Goal: Information Seeking & Learning: Understand process/instructions

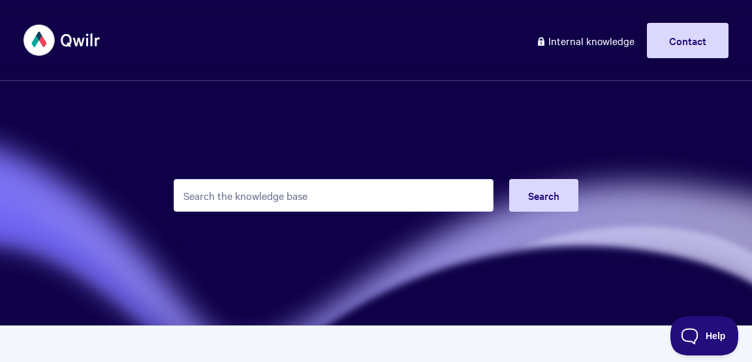
click at [253, 187] on input "Search the knowledge base" at bounding box center [334, 195] width 320 height 33
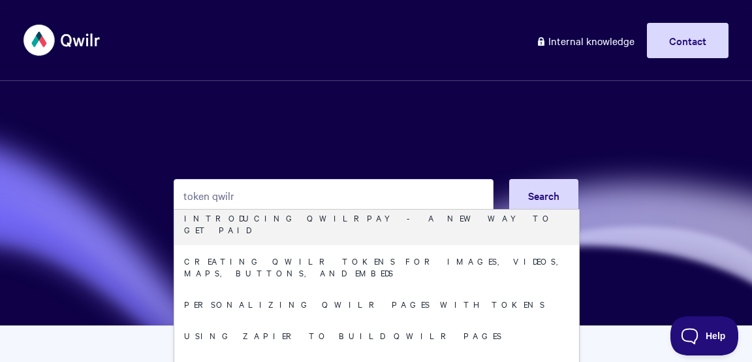
scroll to position [112, 0]
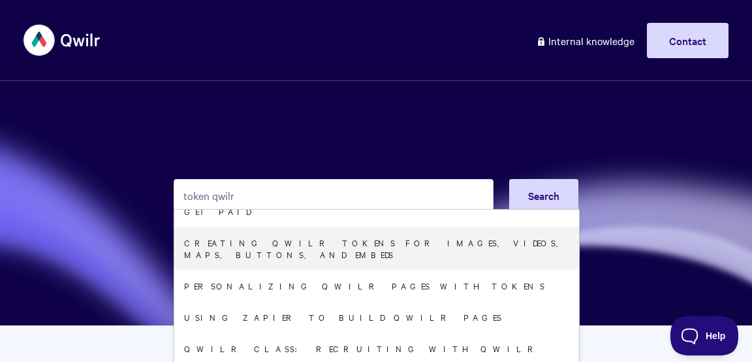
drag, startPoint x: 245, startPoint y: 199, endPoint x: 179, endPoint y: 189, distance: 66.1
click at [179, 189] on input "token qwilr" at bounding box center [334, 195] width 320 height 33
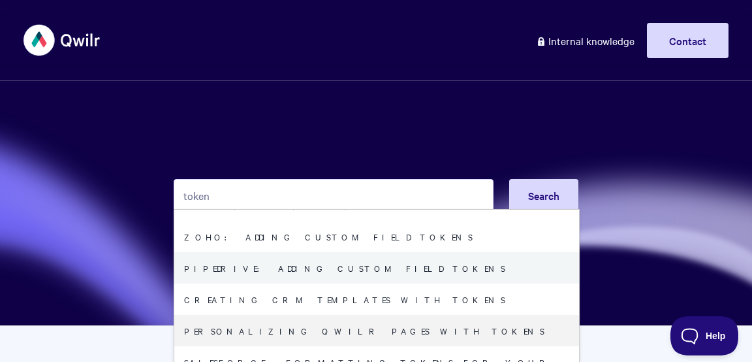
scroll to position [103, 0]
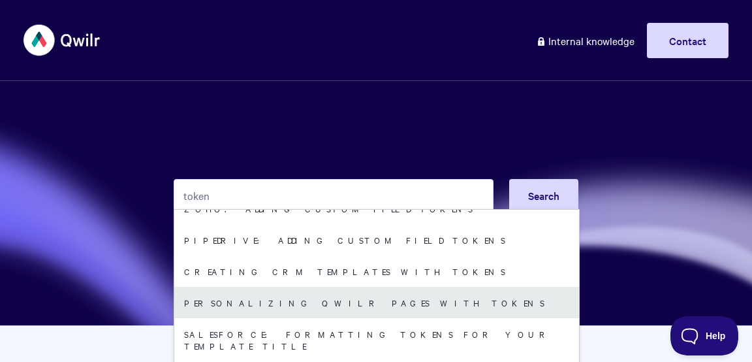
type input "token"
click at [270, 287] on link "Personalizing Qwilr Pages with Tokens" at bounding box center [376, 302] width 405 height 31
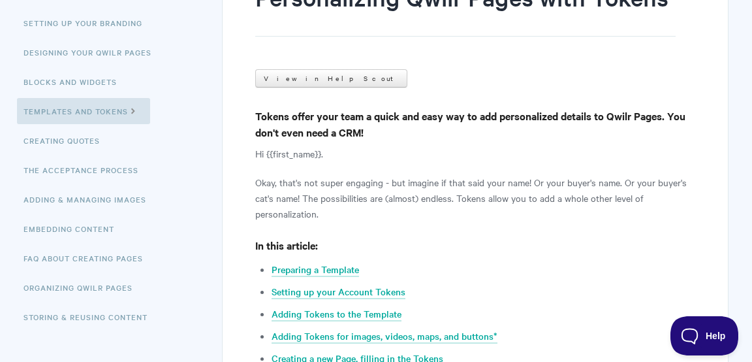
scroll to position [243, 0]
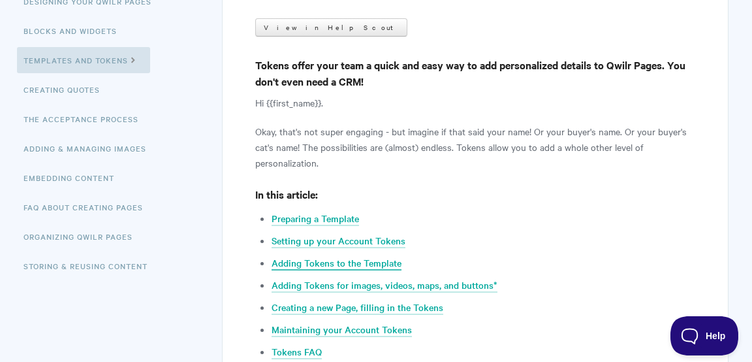
click at [350, 265] on link "Adding Tokens to the Template" at bounding box center [337, 263] width 130 height 14
